Goal: Find specific page/section: Find specific page/section

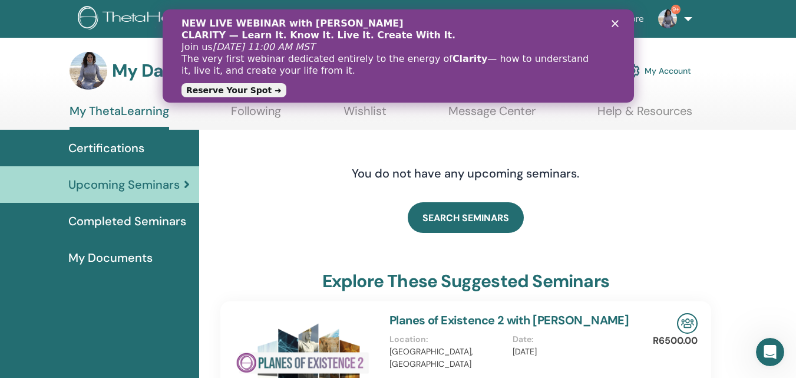
click at [620, 22] on div "Cerrar" at bounding box center [617, 23] width 12 height 7
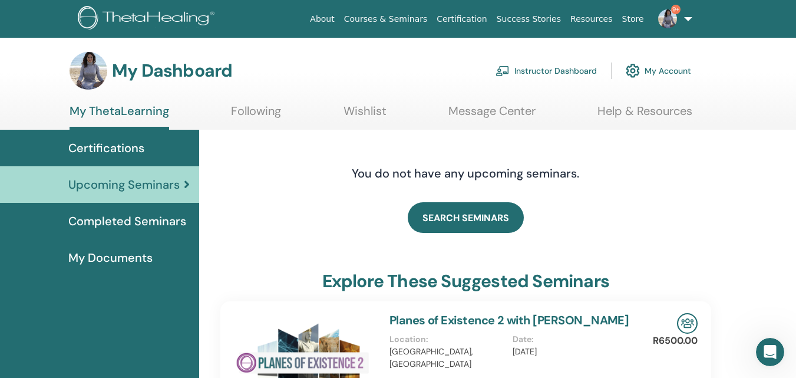
click at [573, 73] on link "Instructor Dashboard" at bounding box center [546, 71] width 101 height 26
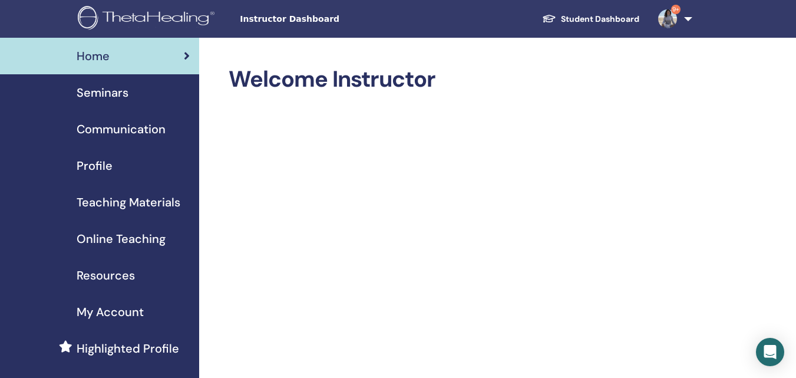
click at [119, 98] on span "Seminars" at bounding box center [103, 93] width 52 height 18
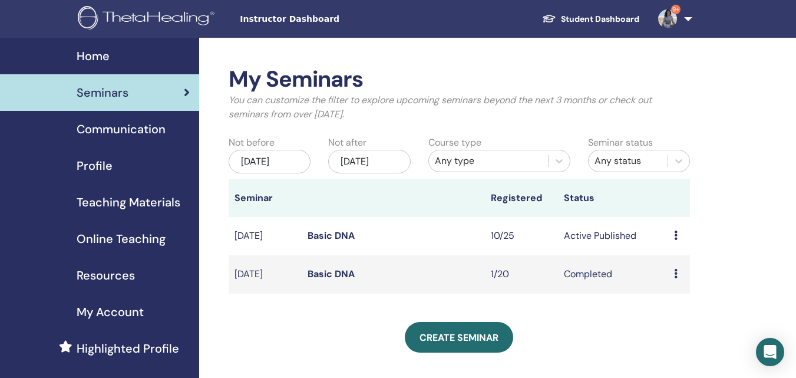
click at [676, 238] on icon at bounding box center [676, 234] width 4 height 9
click at [671, 286] on link "Attendees" at bounding box center [678, 283] width 45 height 12
